Goal: Task Accomplishment & Management: Manage account settings

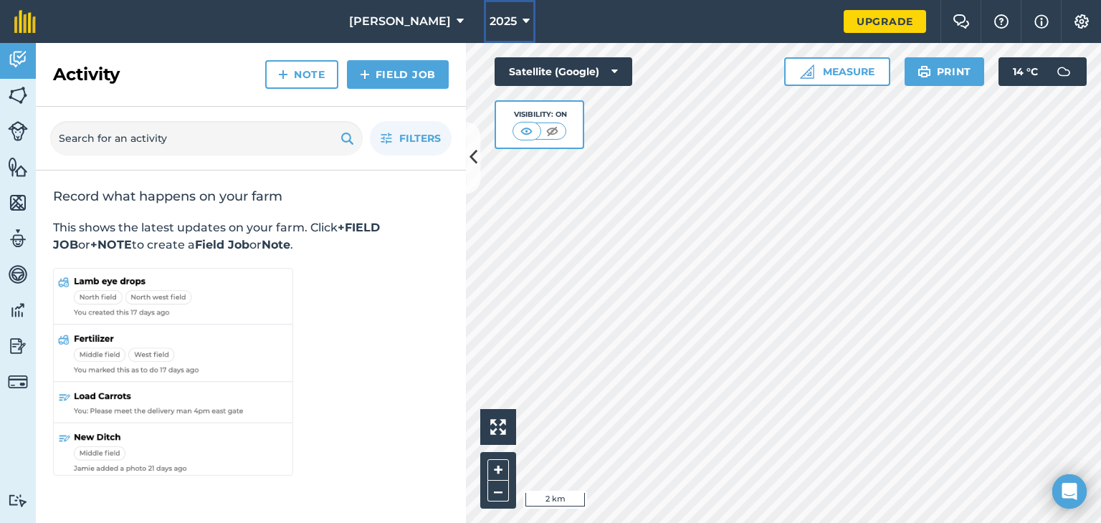
click at [484, 12] on button "2025" at bounding box center [510, 21] width 52 height 43
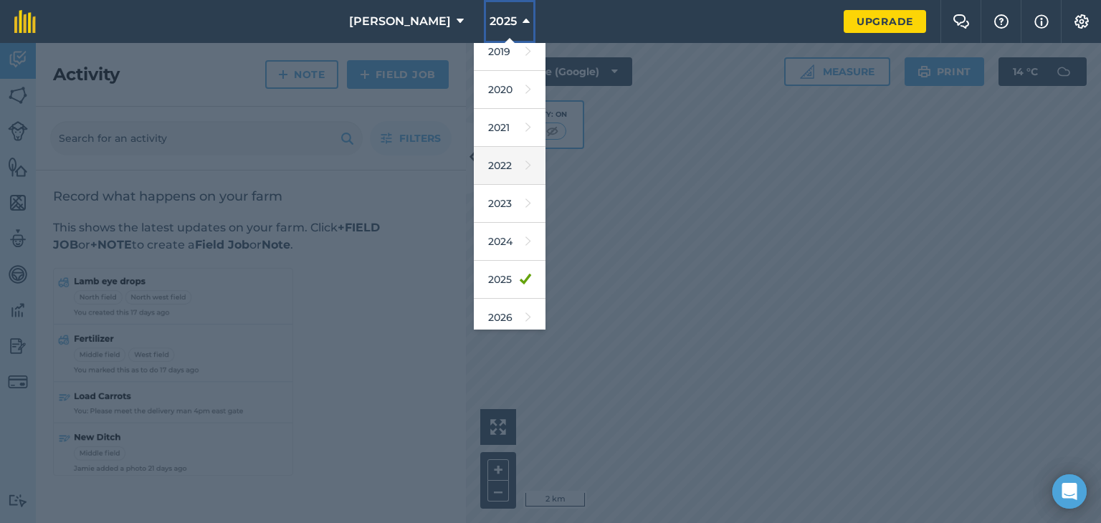
scroll to position [129, 0]
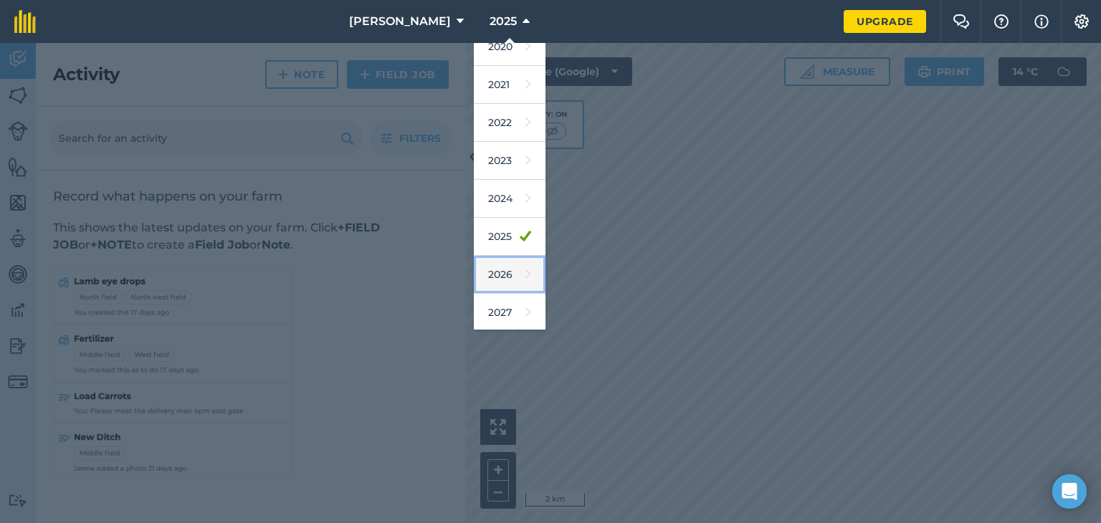
click at [486, 272] on link "2026" at bounding box center [510, 275] width 72 height 38
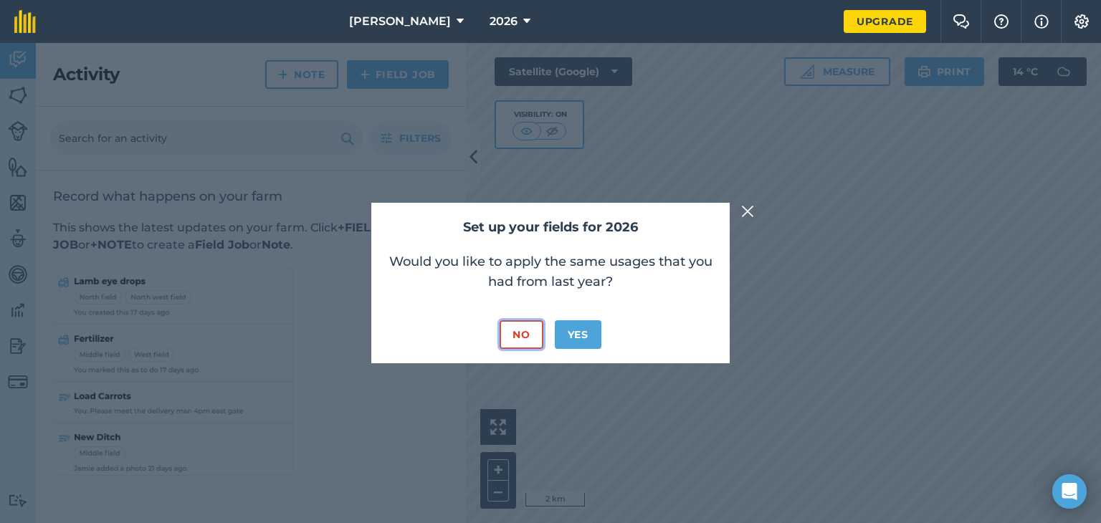
click at [516, 335] on button "No" at bounding box center [520, 334] width 43 height 29
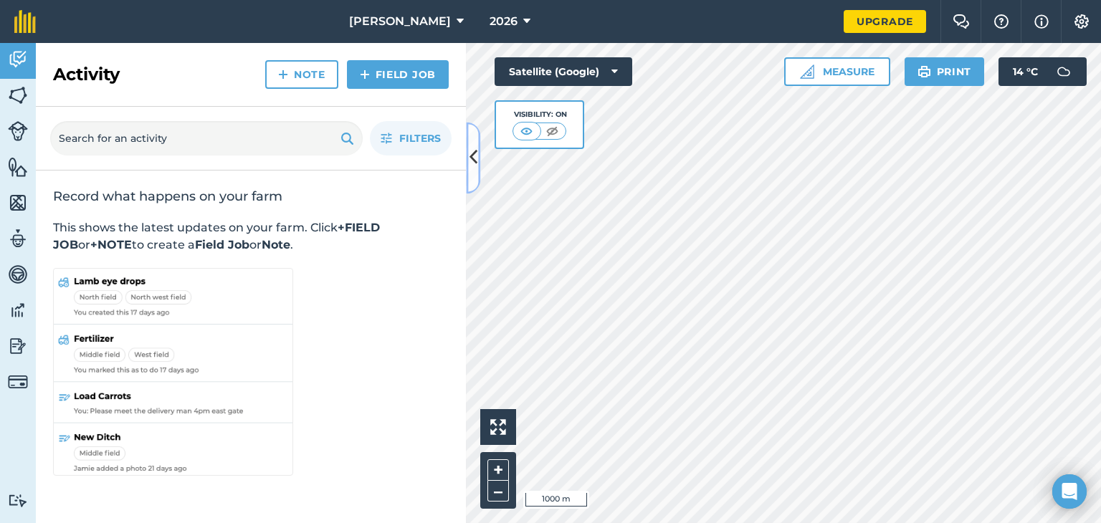
click at [479, 173] on button at bounding box center [473, 158] width 14 height 72
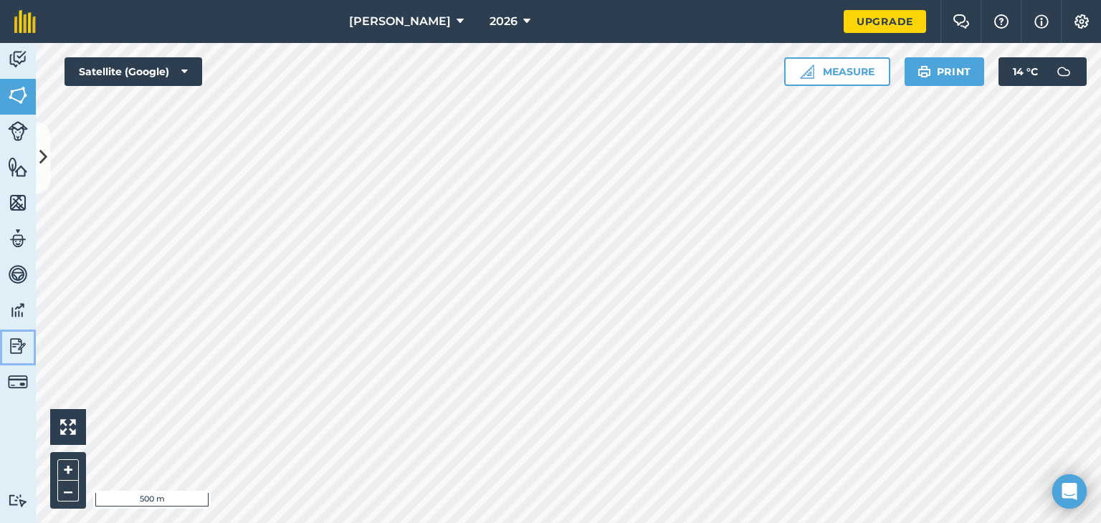
click at [14, 349] on img at bounding box center [18, 345] width 20 height 21
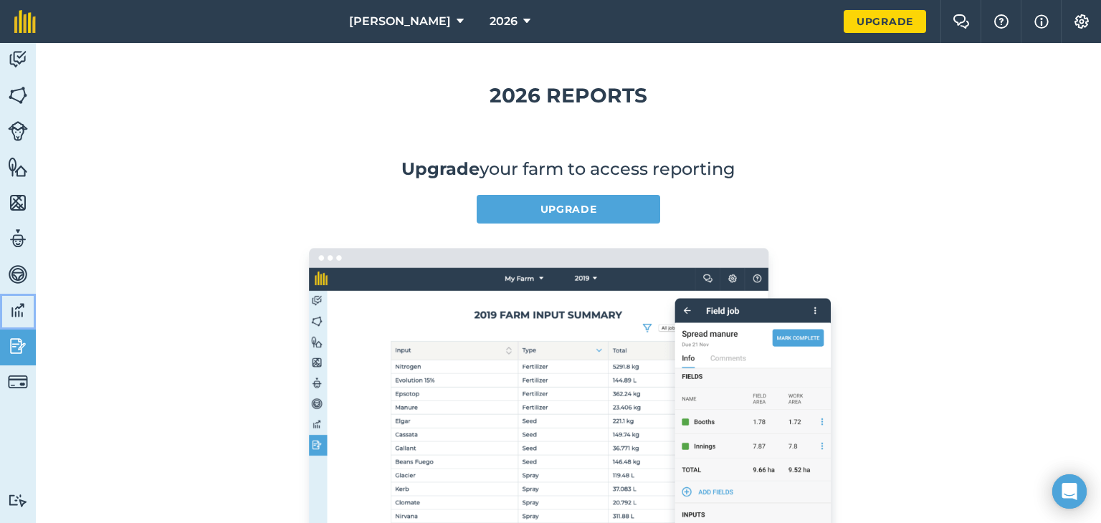
click at [13, 324] on link "Data" at bounding box center [18, 312] width 36 height 36
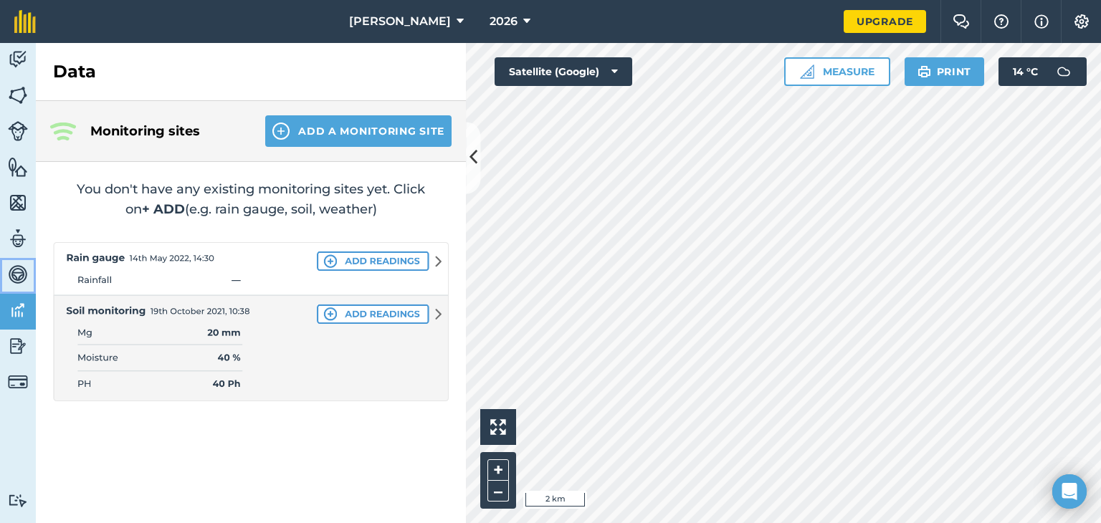
click at [19, 262] on link "Vehicles" at bounding box center [18, 276] width 36 height 36
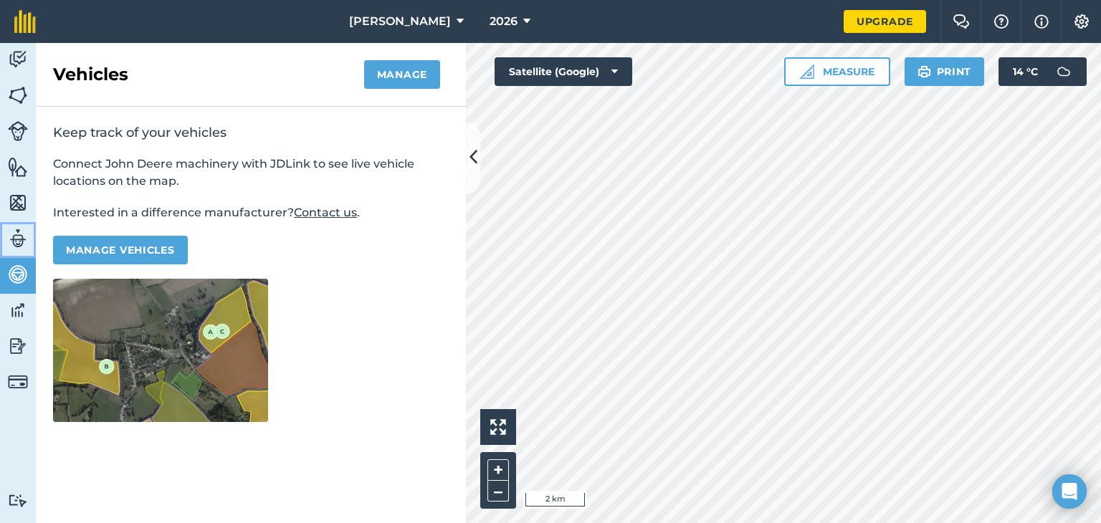
click at [21, 231] on img at bounding box center [18, 238] width 20 height 21
select select "MEMBER"
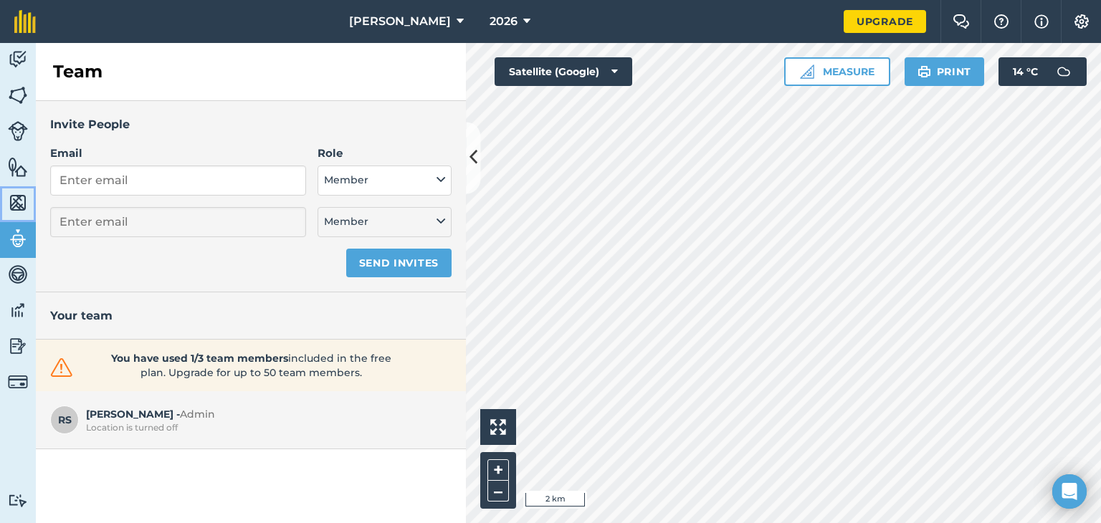
click at [16, 189] on link "Maps" at bounding box center [18, 204] width 36 height 36
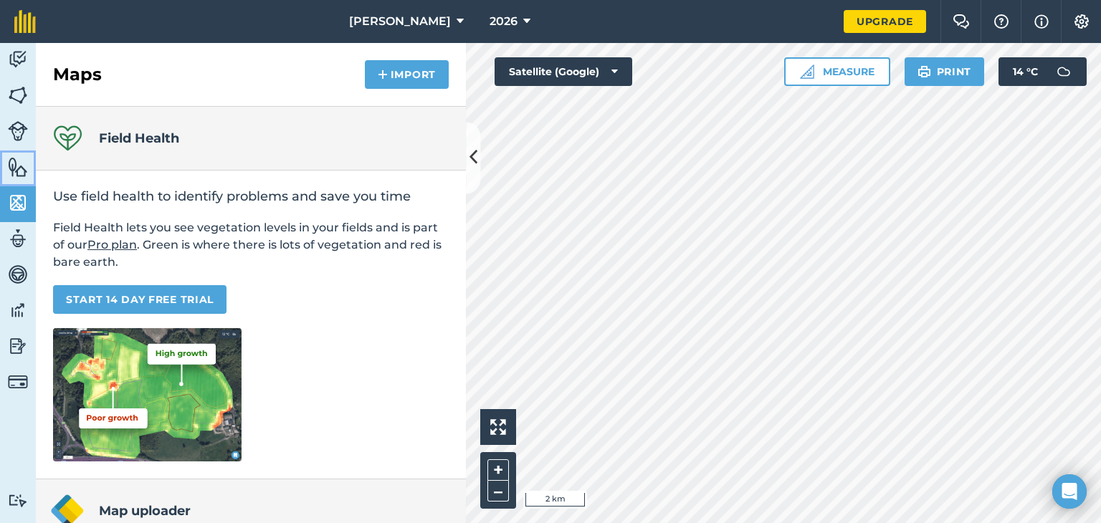
click at [19, 158] on img at bounding box center [18, 166] width 20 height 21
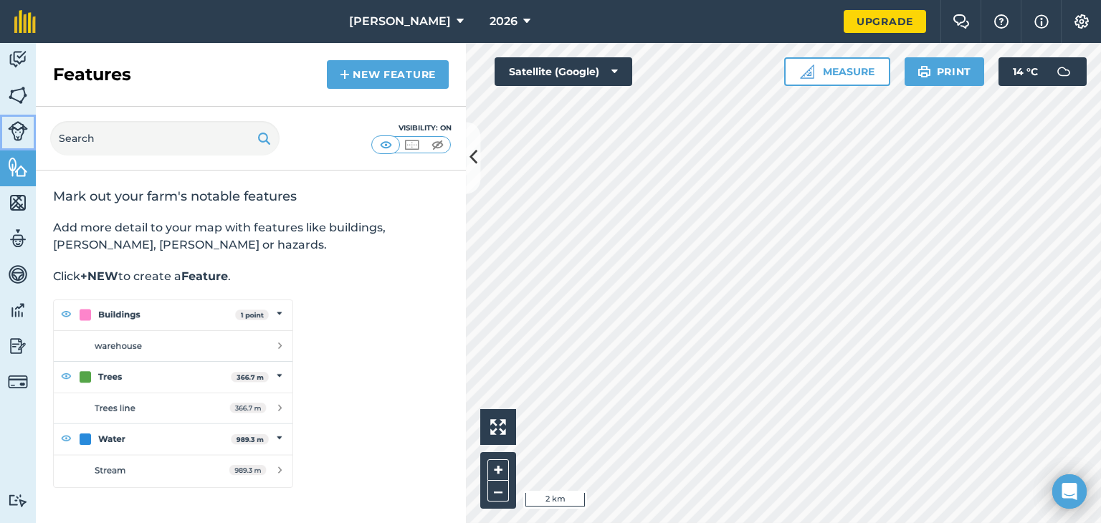
click at [16, 125] on img at bounding box center [18, 131] width 20 height 20
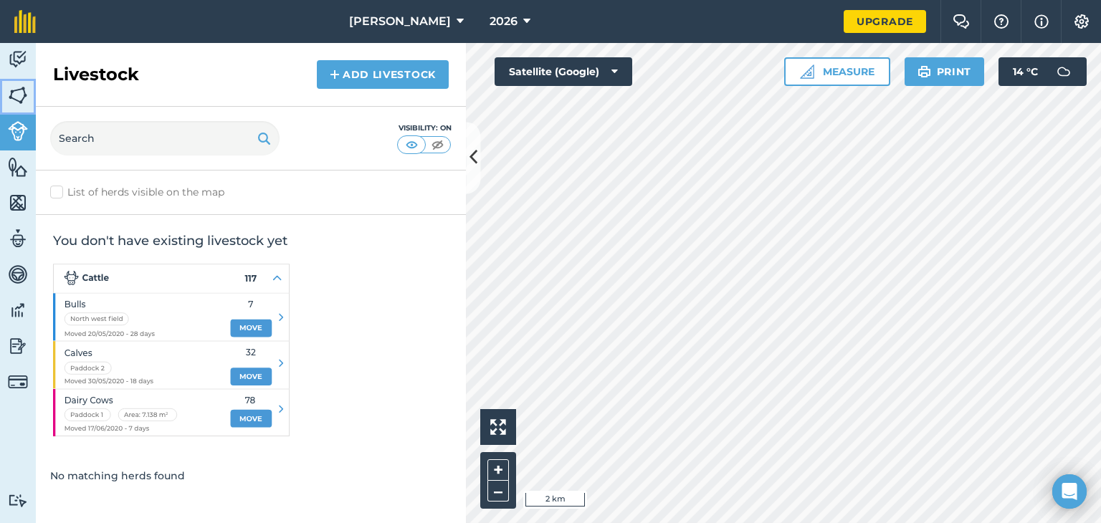
click at [14, 90] on img at bounding box center [18, 95] width 20 height 21
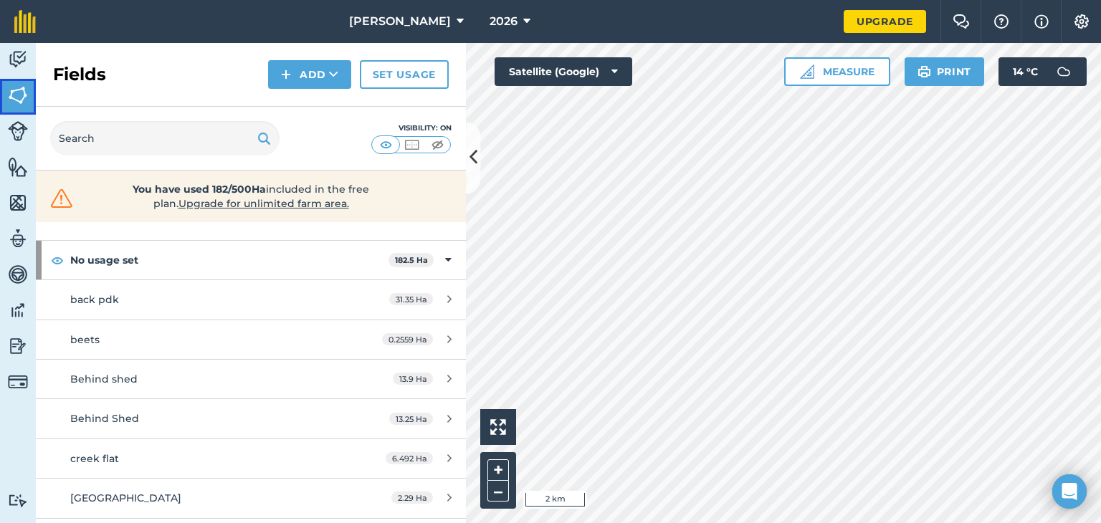
scroll to position [72, 0]
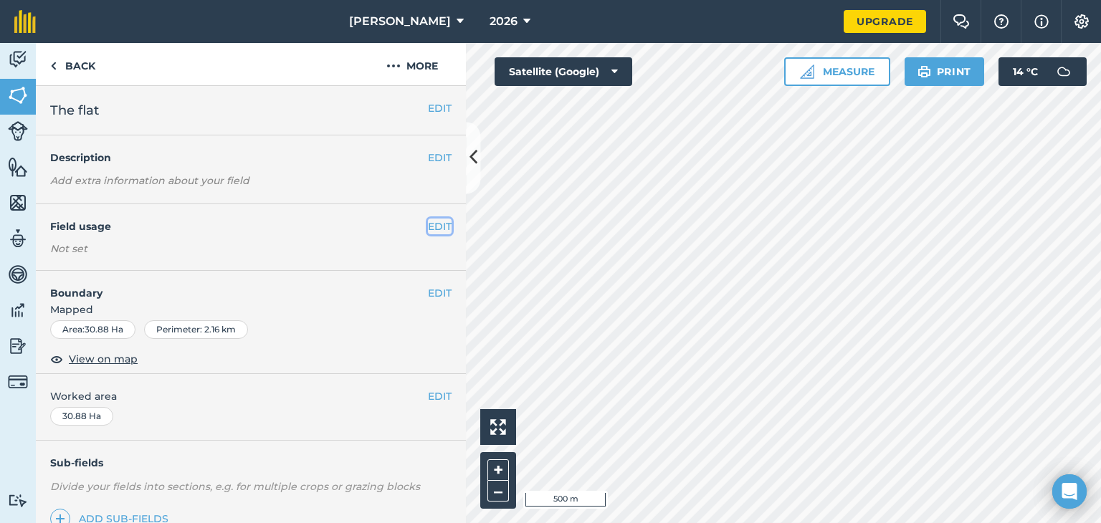
click at [428, 224] on button "EDIT" at bounding box center [440, 227] width 24 height 16
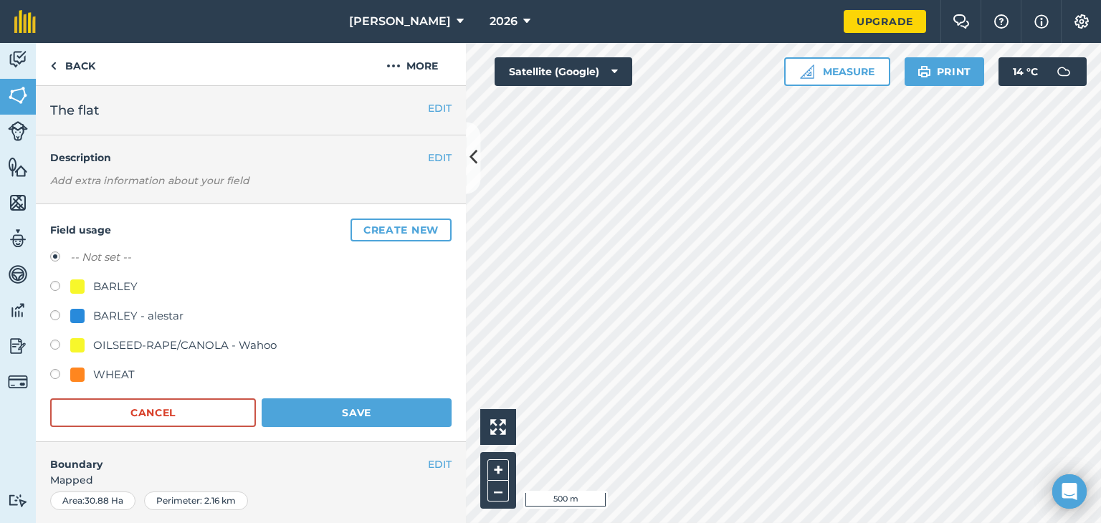
click at [120, 347] on div "OILSEED-RAPE/CANOLA - Wahoo" at bounding box center [184, 345] width 183 height 17
radio input "true"
radio input "false"
click at [315, 406] on button "Save" at bounding box center [357, 412] width 190 height 29
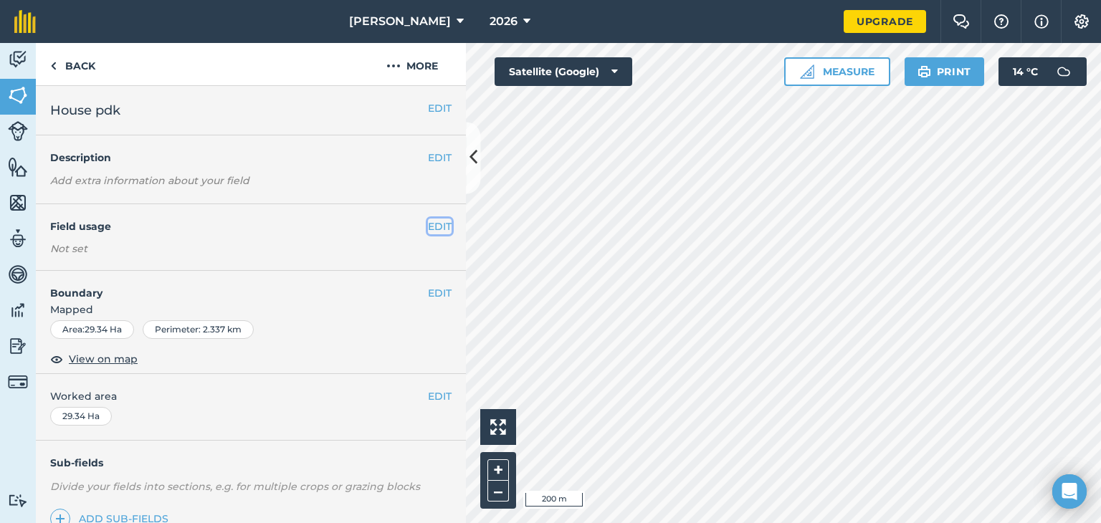
click at [435, 226] on button "EDIT" at bounding box center [440, 227] width 24 height 16
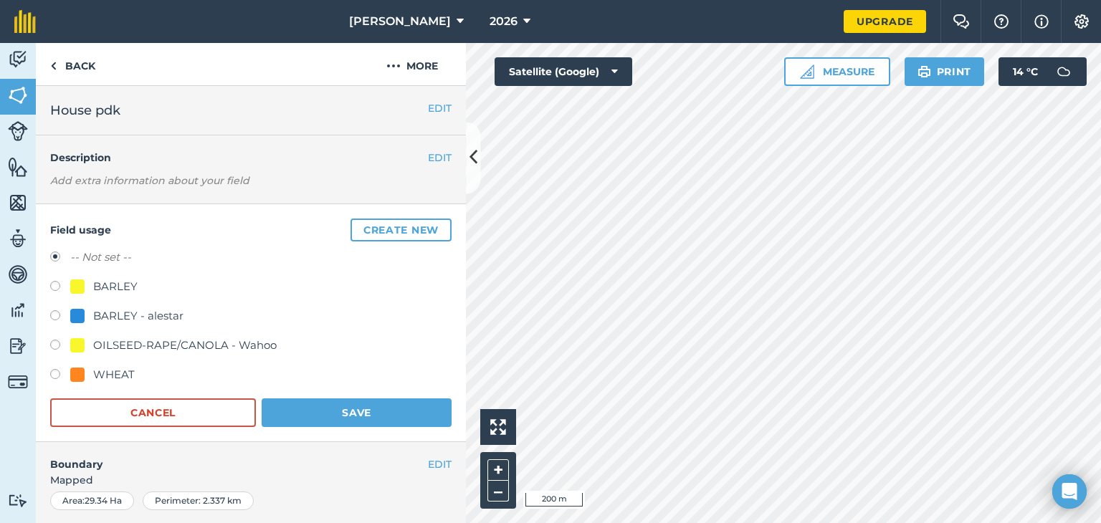
click at [129, 317] on div "BARLEY - alestar" at bounding box center [138, 315] width 90 height 17
radio input "true"
radio input "false"
click at [355, 426] on div "Field usage Create new -- Not set -- BARLEY BARLEY - alestar OILSEED-RAPE/CANOL…" at bounding box center [251, 323] width 430 height 238
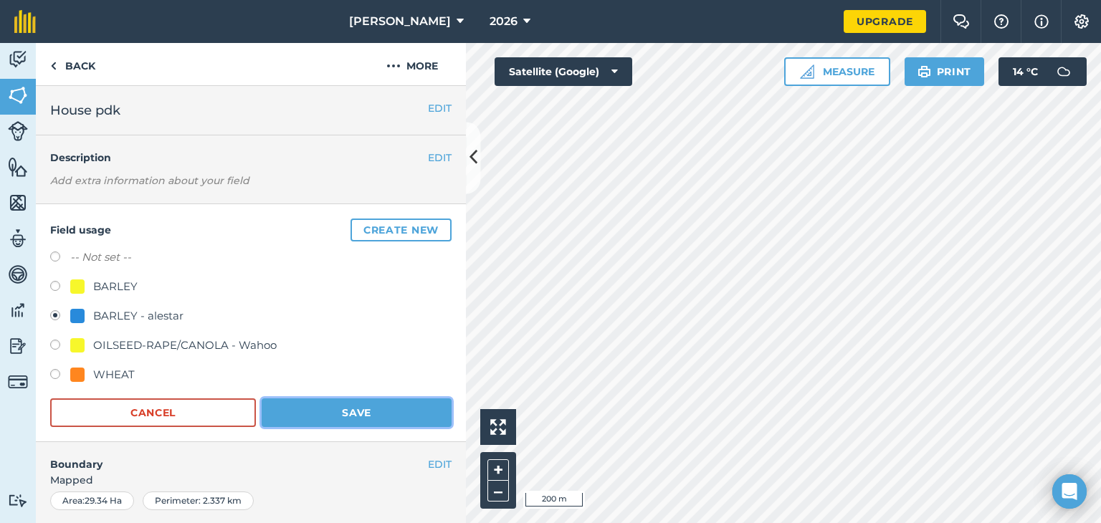
click at [353, 416] on button "Save" at bounding box center [357, 412] width 190 height 29
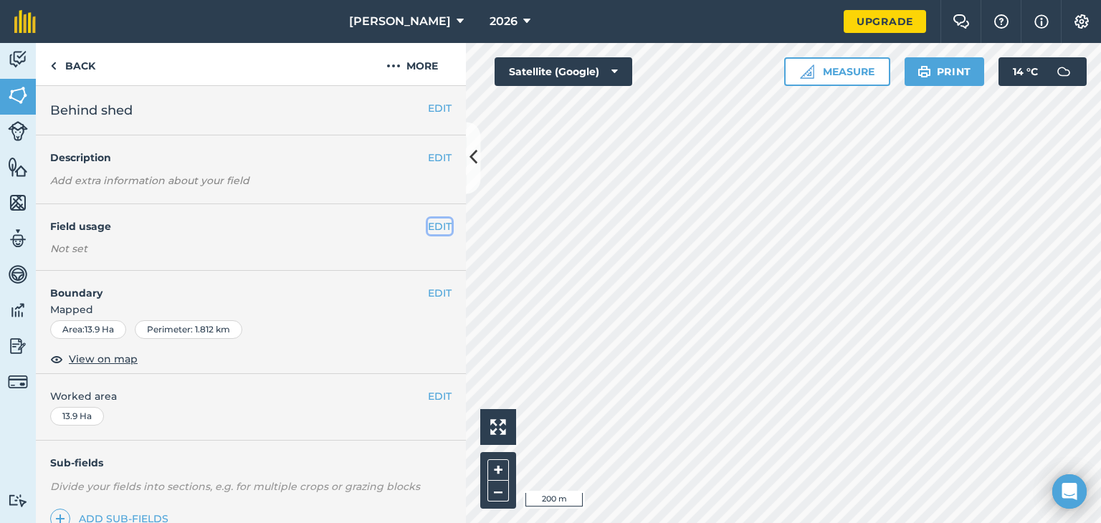
click at [428, 227] on button "EDIT" at bounding box center [440, 227] width 24 height 16
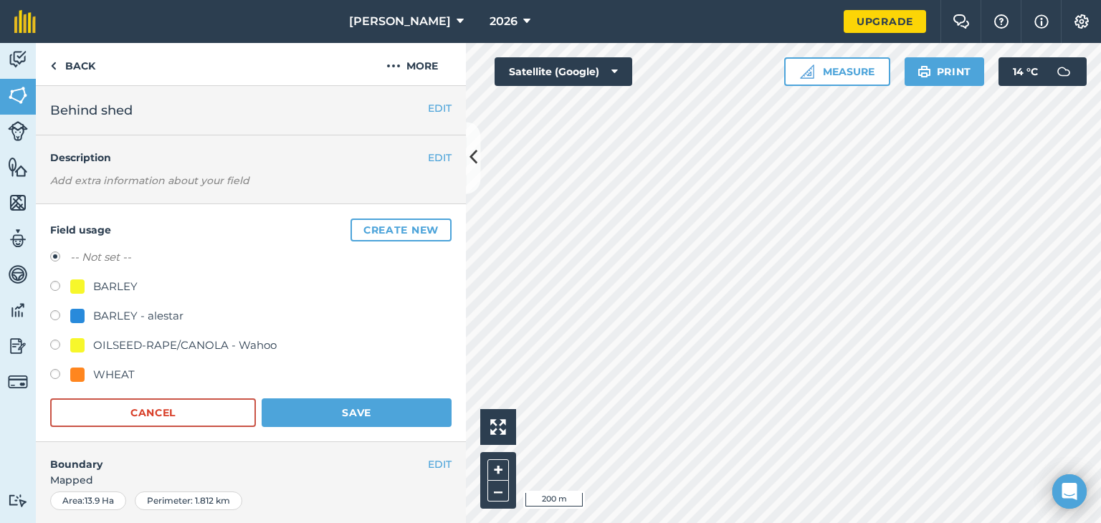
click at [122, 378] on div "WHEAT" at bounding box center [114, 374] width 42 height 17
radio input "true"
radio input "false"
click at [358, 410] on button "Save" at bounding box center [357, 412] width 190 height 29
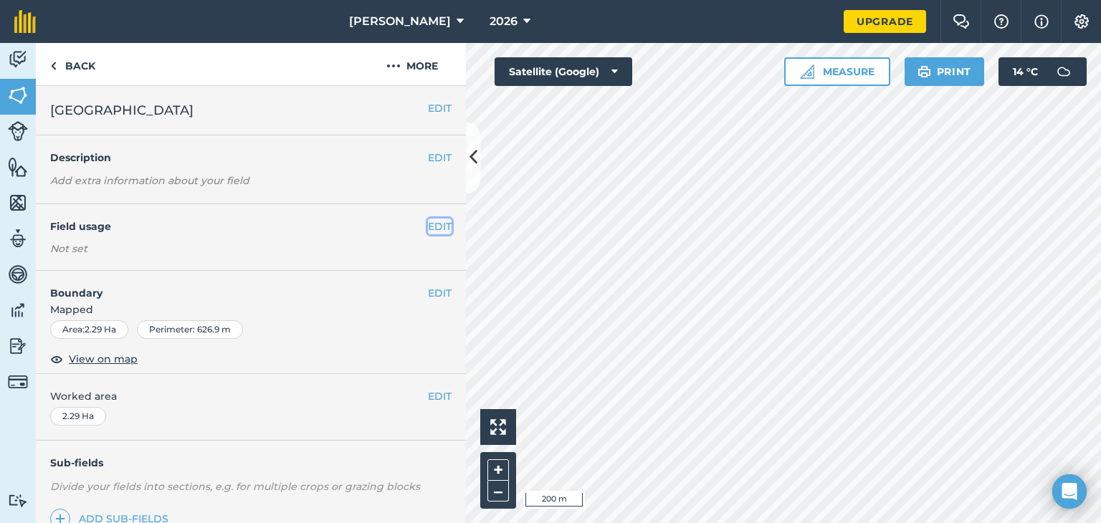
click at [428, 221] on button "EDIT" at bounding box center [440, 227] width 24 height 16
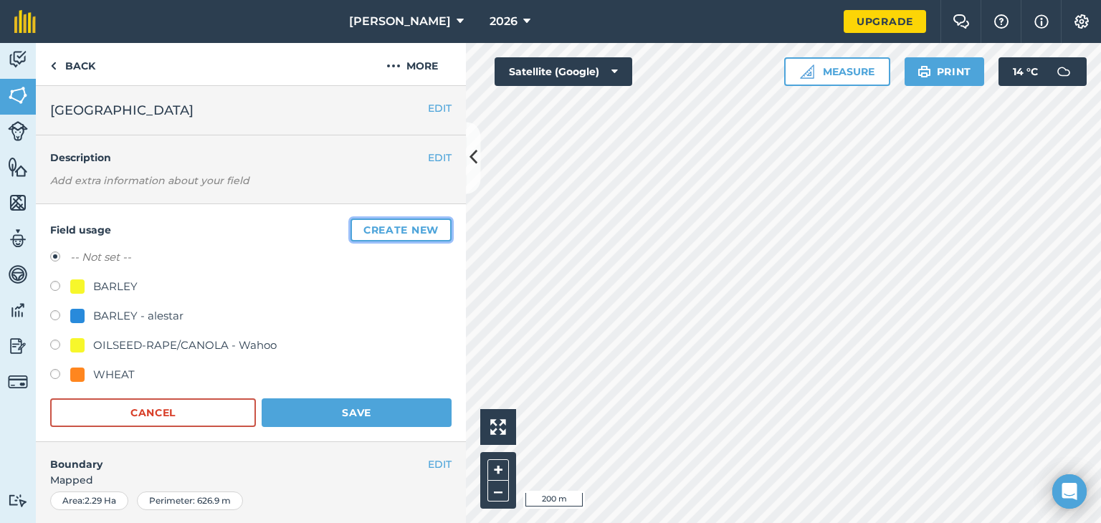
click at [397, 236] on button "Create new" at bounding box center [400, 230] width 101 height 23
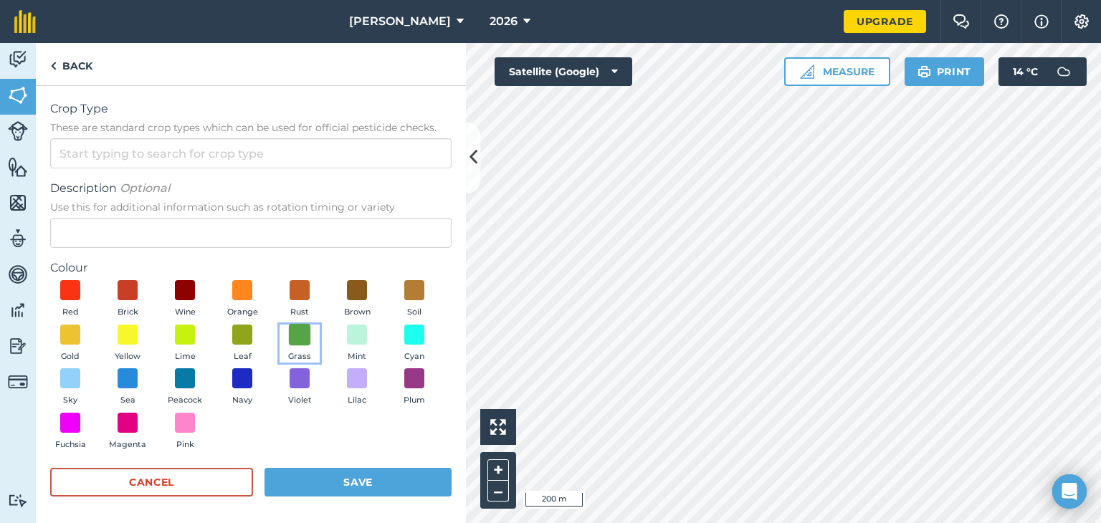
click at [311, 340] on span at bounding box center [300, 334] width 22 height 22
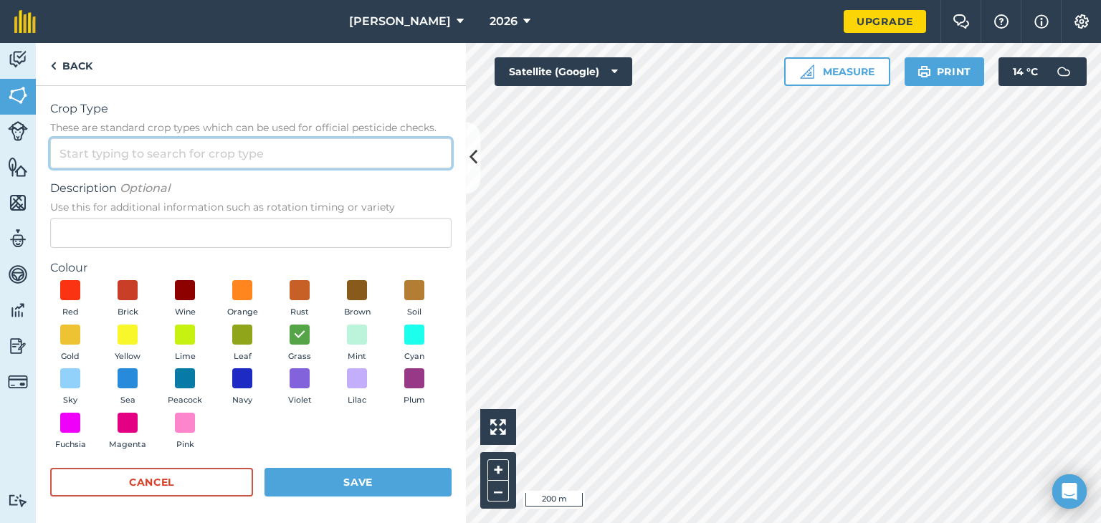
click at [214, 150] on input "Crop Type These are standard crop types which can be used for official pesticid…" at bounding box center [250, 153] width 401 height 30
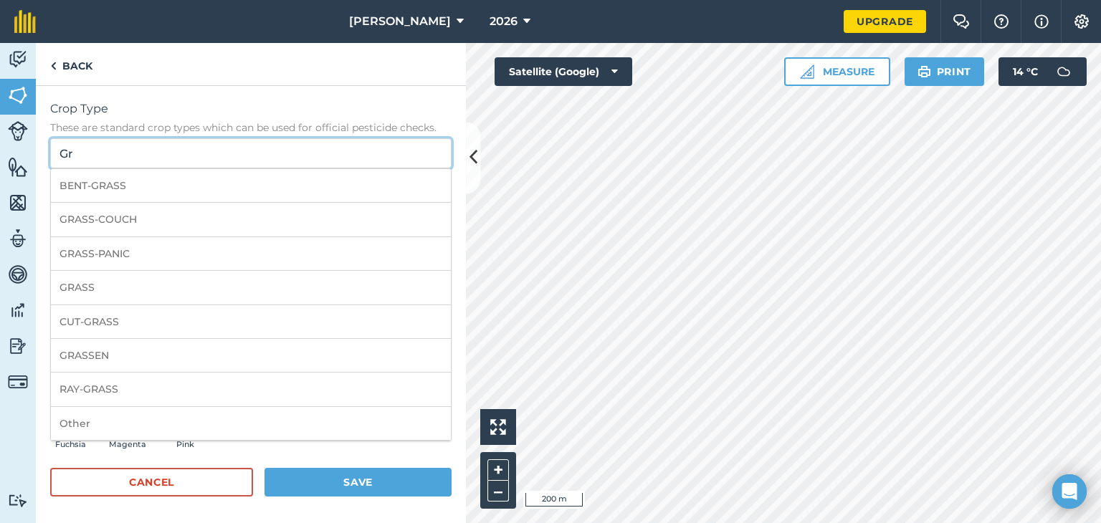
type input "G"
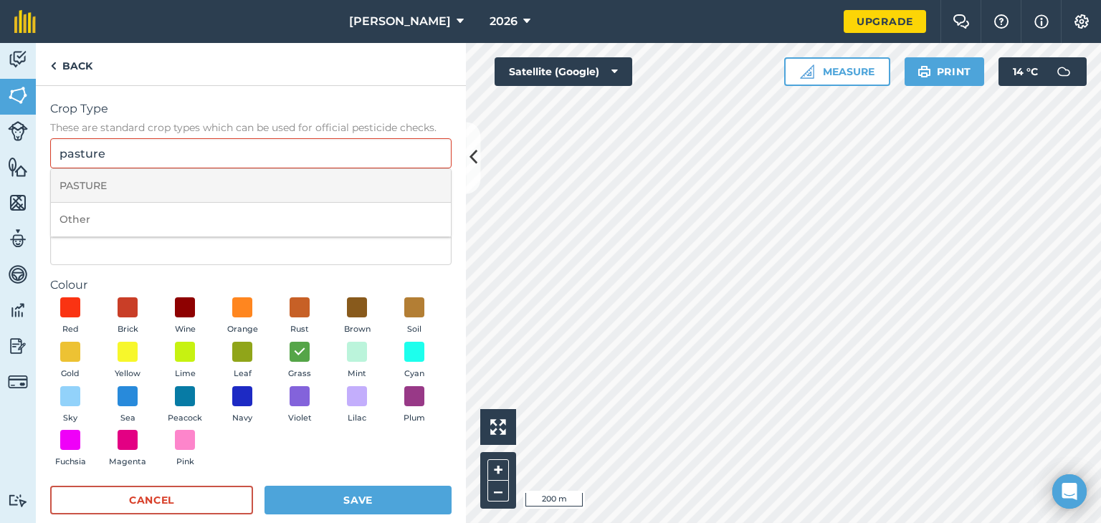
click at [171, 193] on li "PASTURE" at bounding box center [251, 186] width 400 height 34
type input "PASTURE"
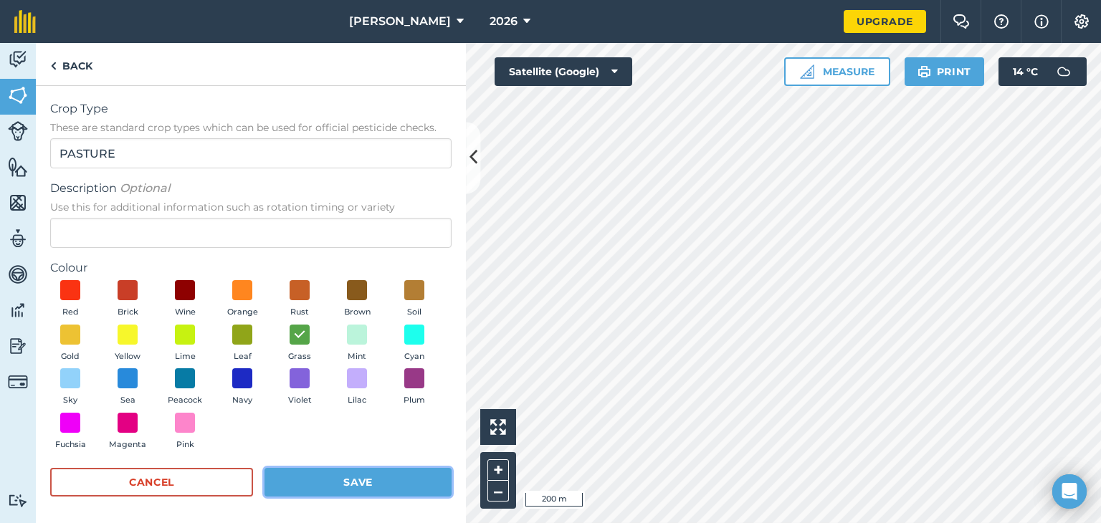
click at [373, 484] on button "Save" at bounding box center [357, 482] width 187 height 29
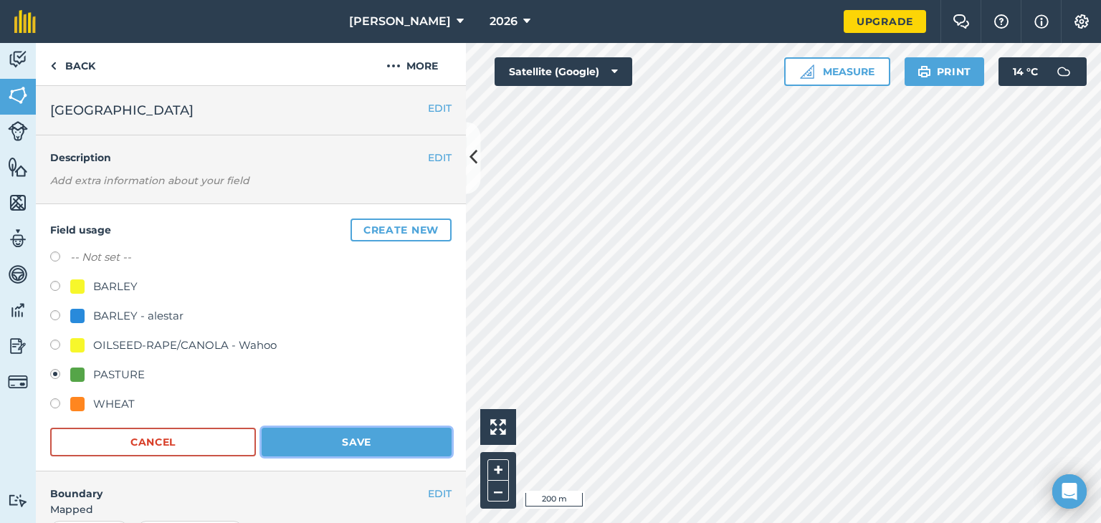
click at [321, 431] on button "Save" at bounding box center [357, 442] width 190 height 29
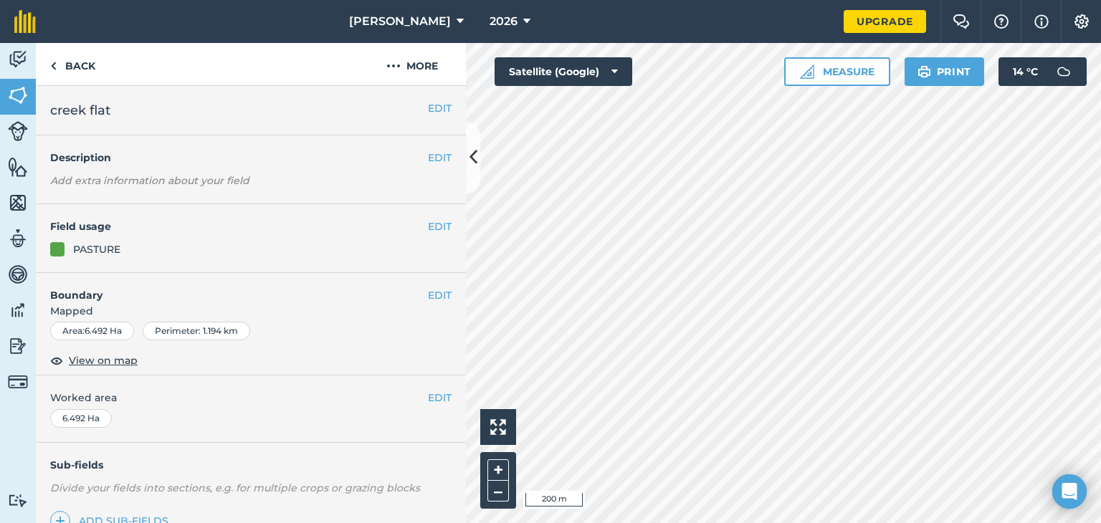
click at [115, 245] on div "PASTURE" at bounding box center [96, 249] width 47 height 16
click at [428, 224] on button "EDIT" at bounding box center [440, 227] width 24 height 16
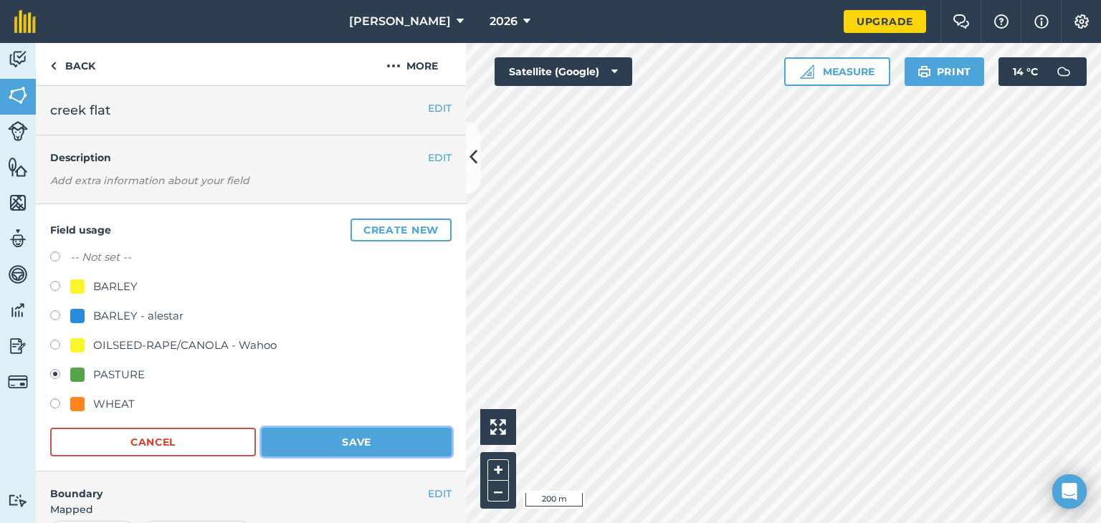
click at [332, 436] on button "Save" at bounding box center [357, 442] width 190 height 29
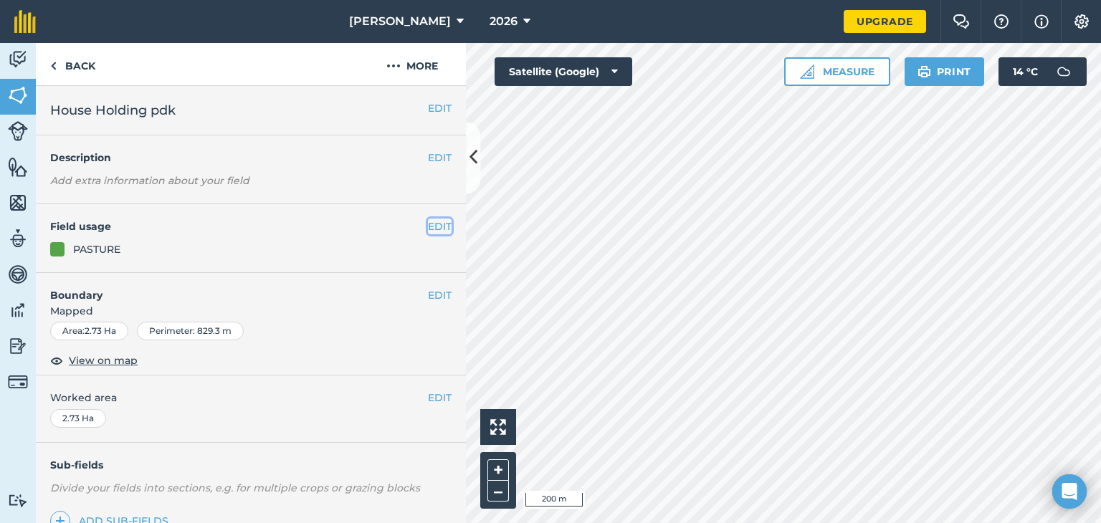
click at [434, 224] on button "EDIT" at bounding box center [440, 227] width 24 height 16
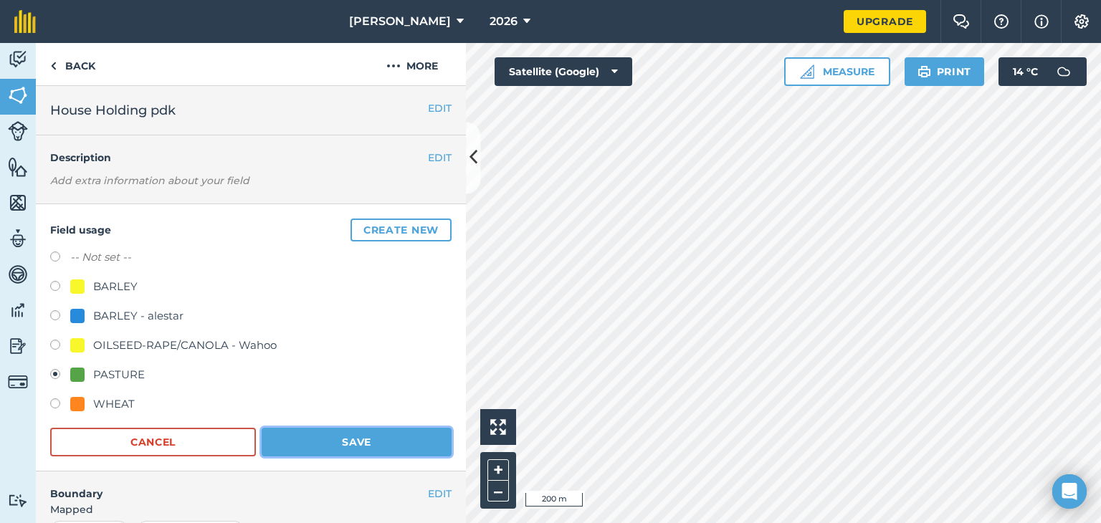
click at [355, 435] on button "Save" at bounding box center [357, 442] width 190 height 29
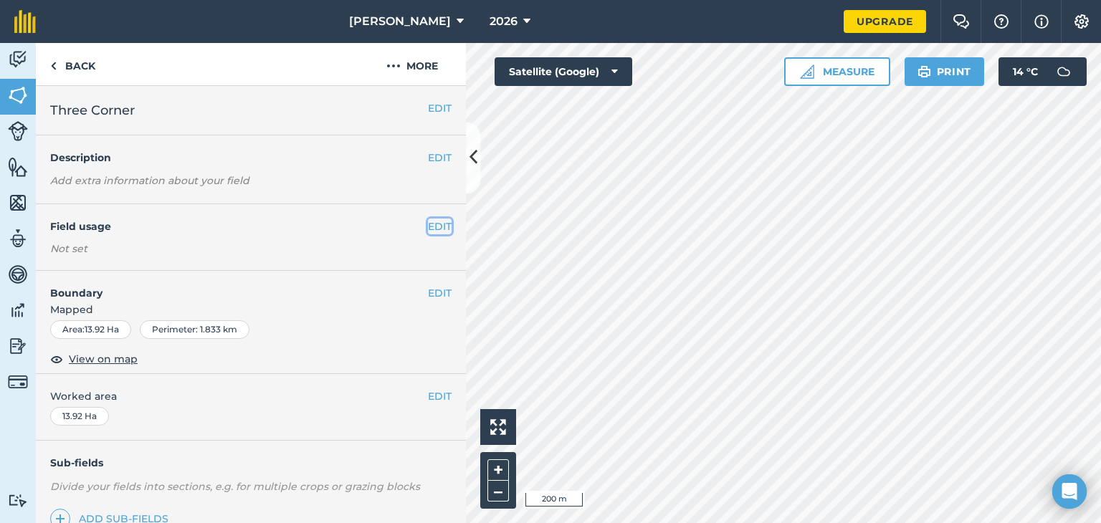
click at [428, 232] on button "EDIT" at bounding box center [440, 227] width 24 height 16
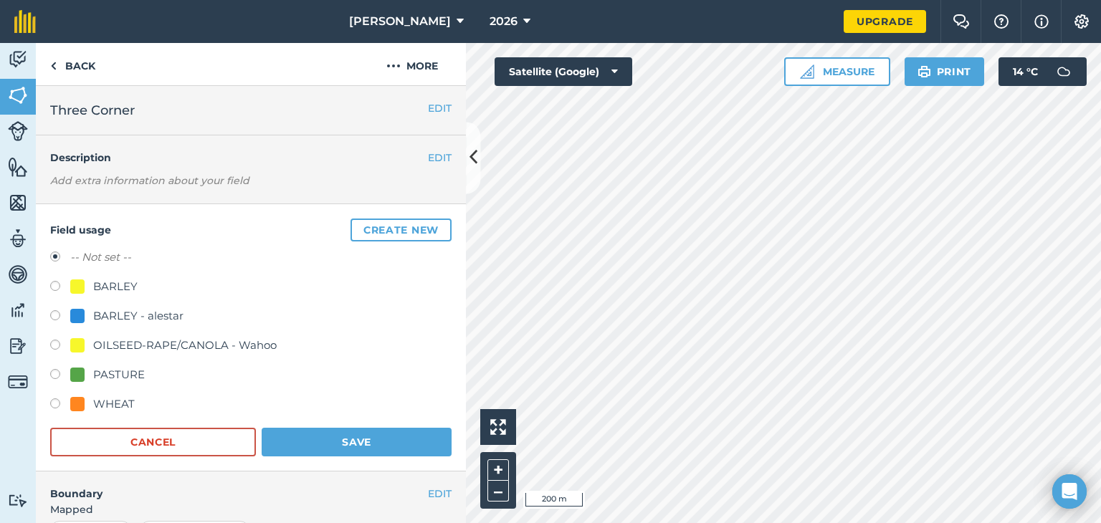
click at [126, 368] on div "PASTURE" at bounding box center [119, 374] width 52 height 17
radio input "true"
radio input "false"
click at [311, 439] on button "Save" at bounding box center [357, 442] width 190 height 29
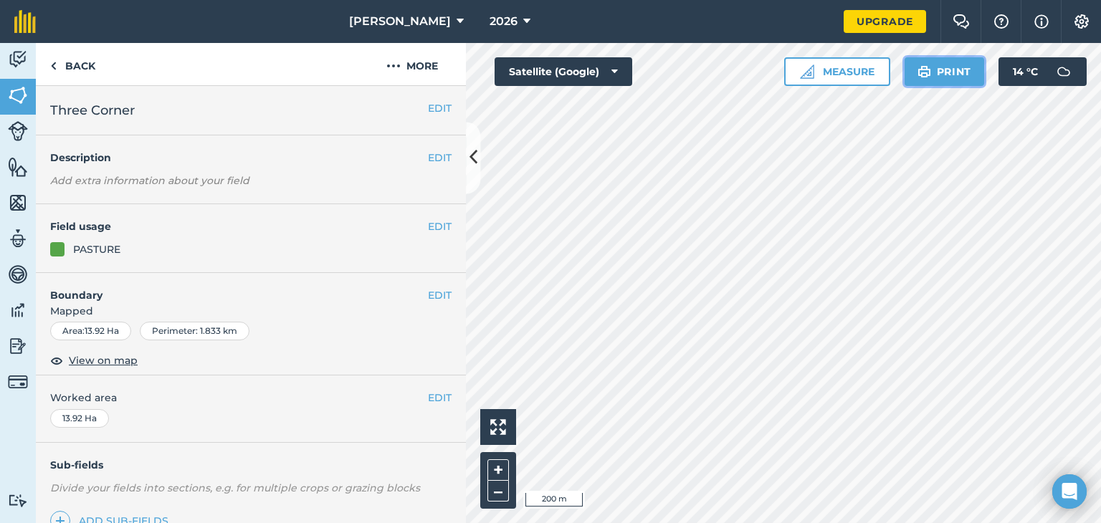
click at [959, 79] on button "Print" at bounding box center [944, 71] width 80 height 29
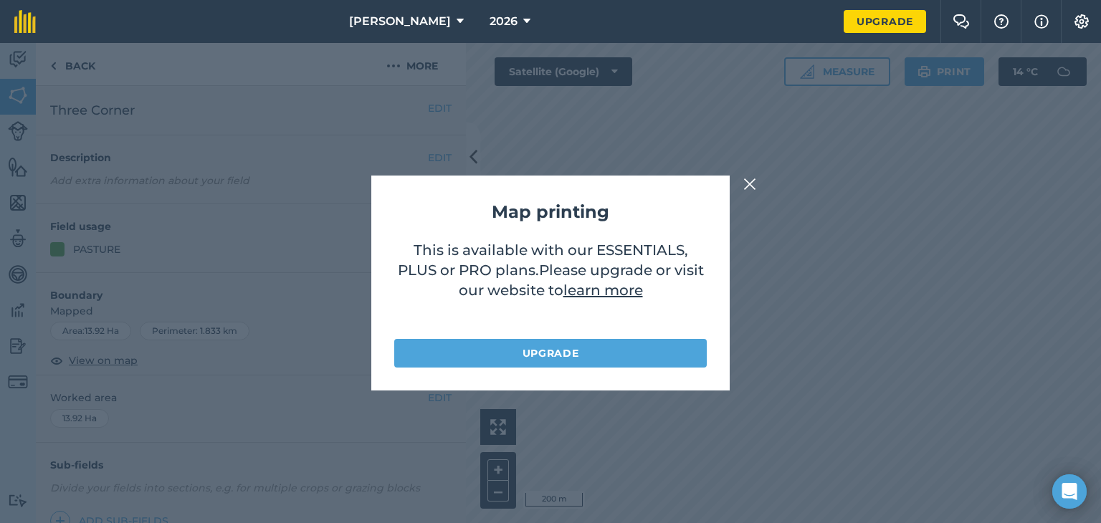
click at [751, 182] on img at bounding box center [749, 184] width 13 height 17
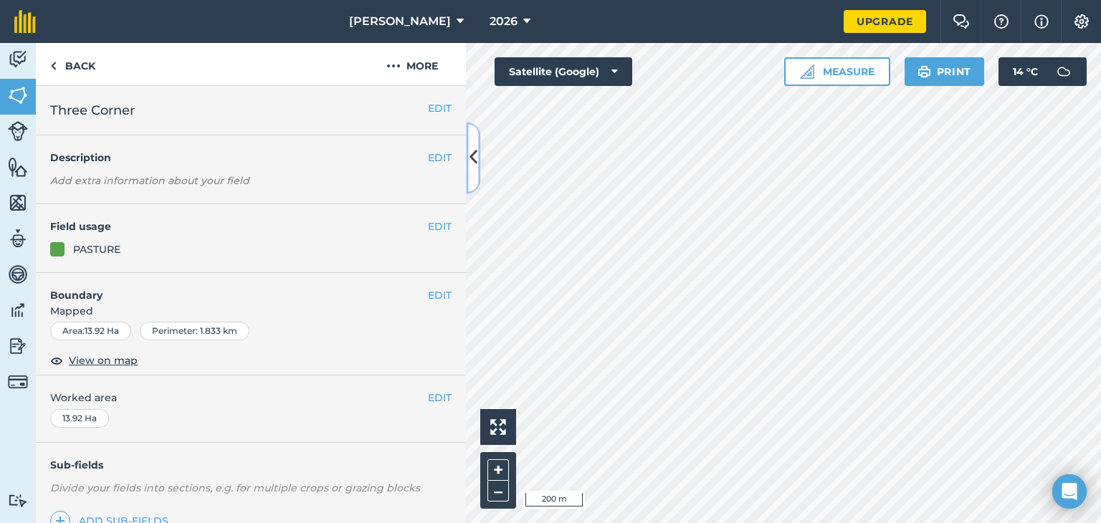
click at [473, 161] on icon at bounding box center [473, 157] width 8 height 25
